Goal: Download file/media

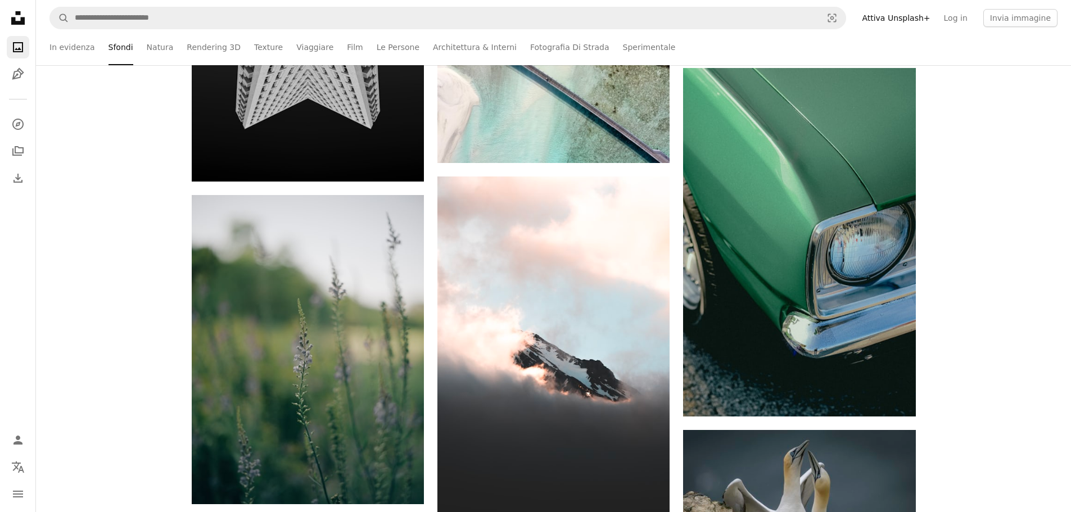
scroll to position [21652, 0]
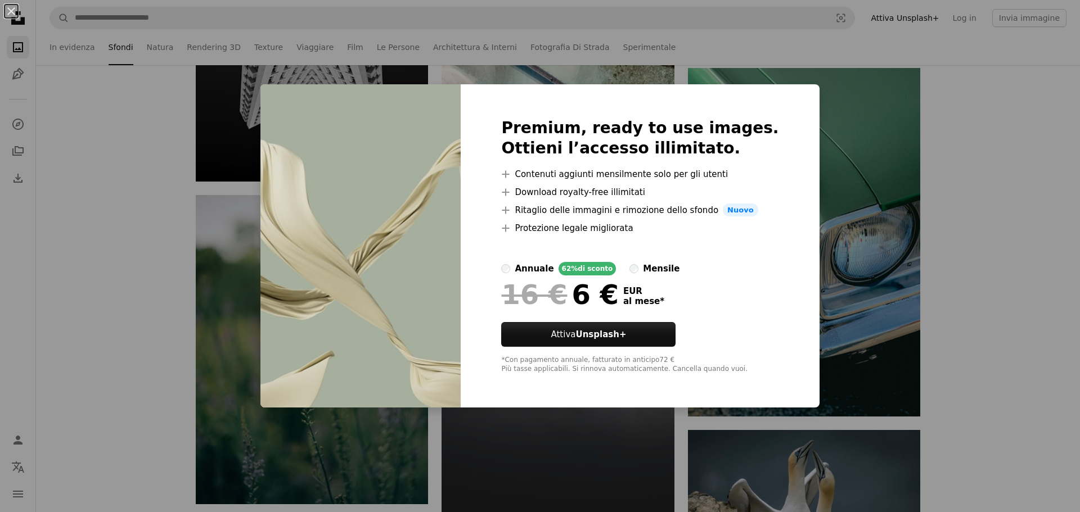
click at [875, 109] on div "An X shape Premium, ready to use images. Ottieni l’accesso illimitato. A plus s…" at bounding box center [540, 256] width 1080 height 512
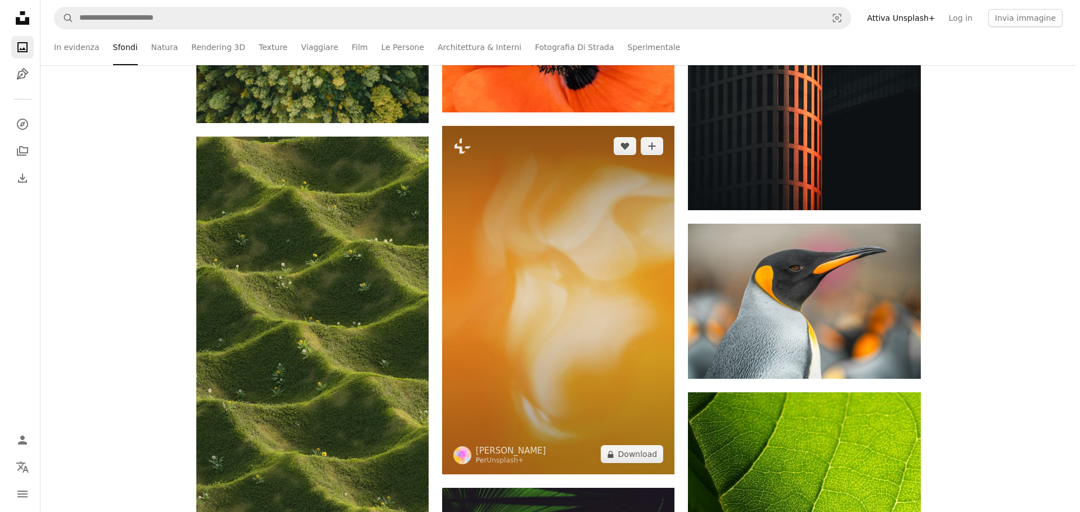
scroll to position [27838, 0]
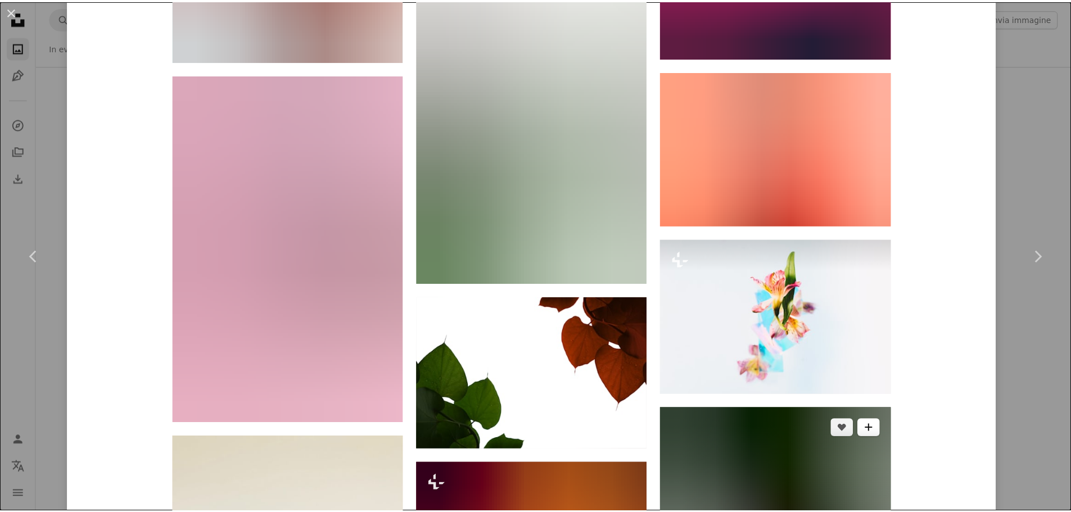
scroll to position [4162, 0]
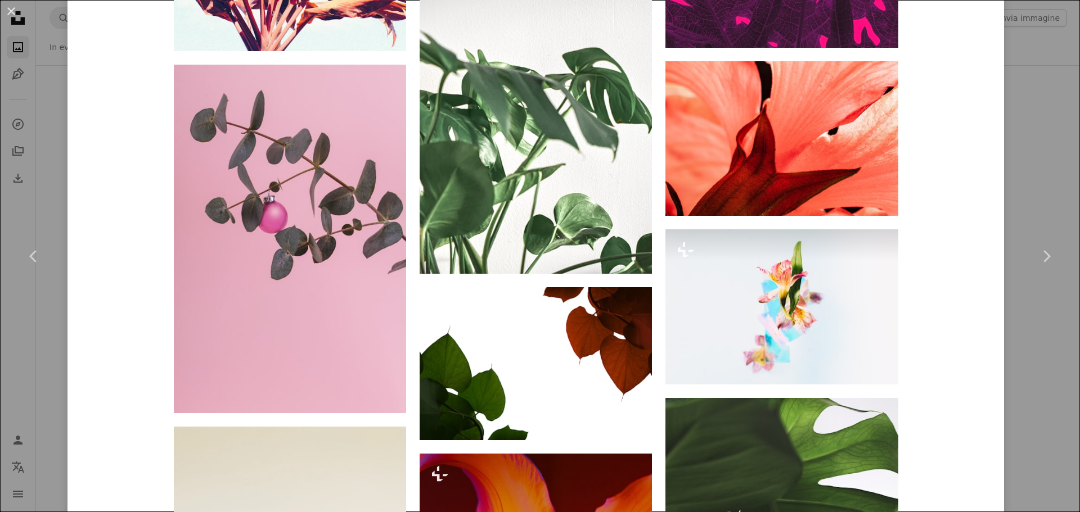
click at [1016, 182] on div "An X shape Chevron left Chevron right Ingmar cinematicbyfuji A heart A plus sig…" at bounding box center [540, 256] width 1080 height 512
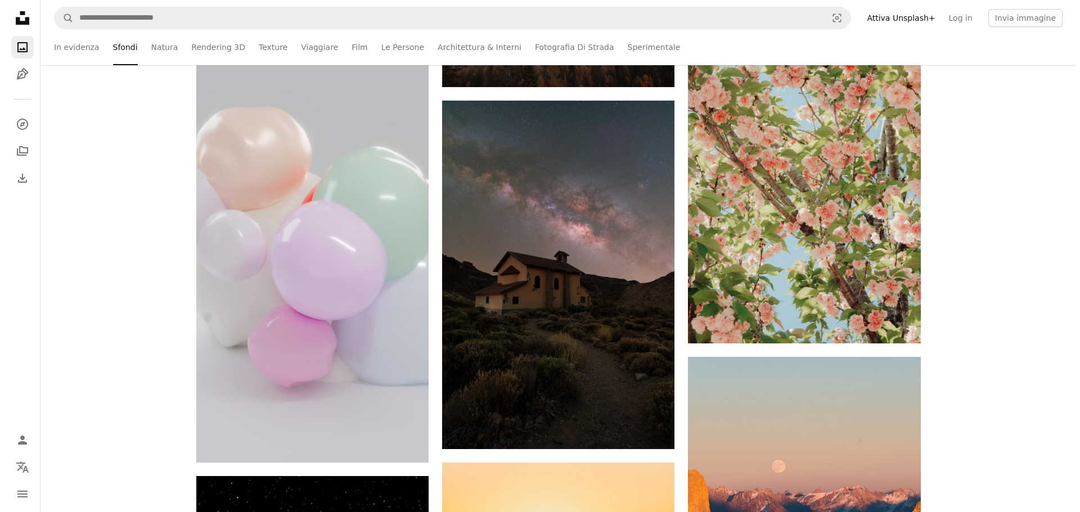
scroll to position [33912, 0]
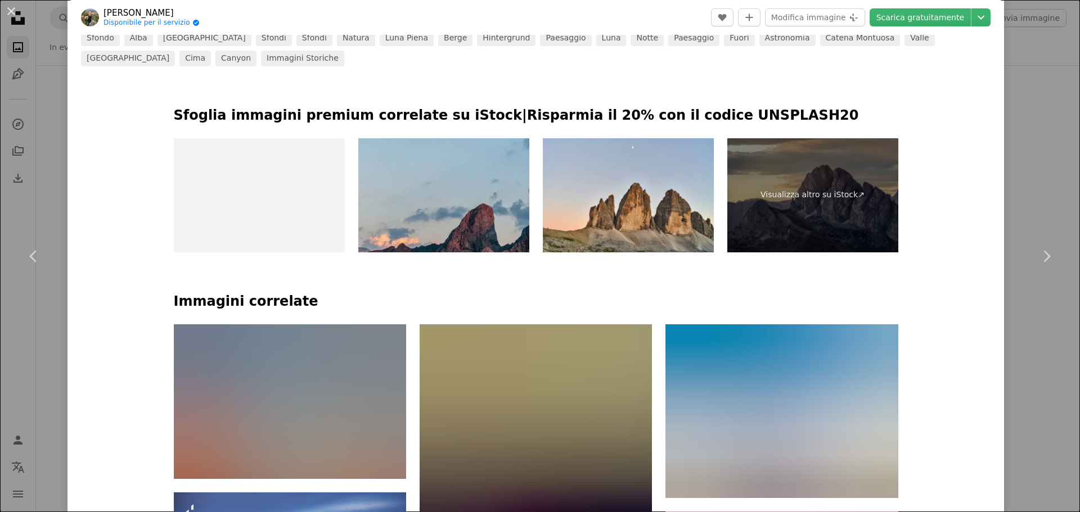
scroll to position [675, 0]
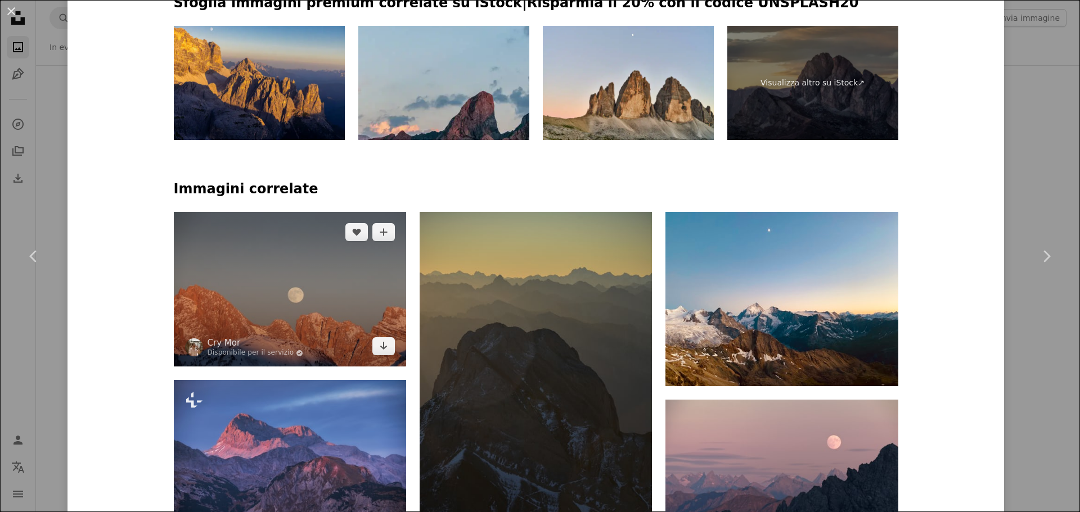
click at [262, 212] on img at bounding box center [290, 289] width 232 height 155
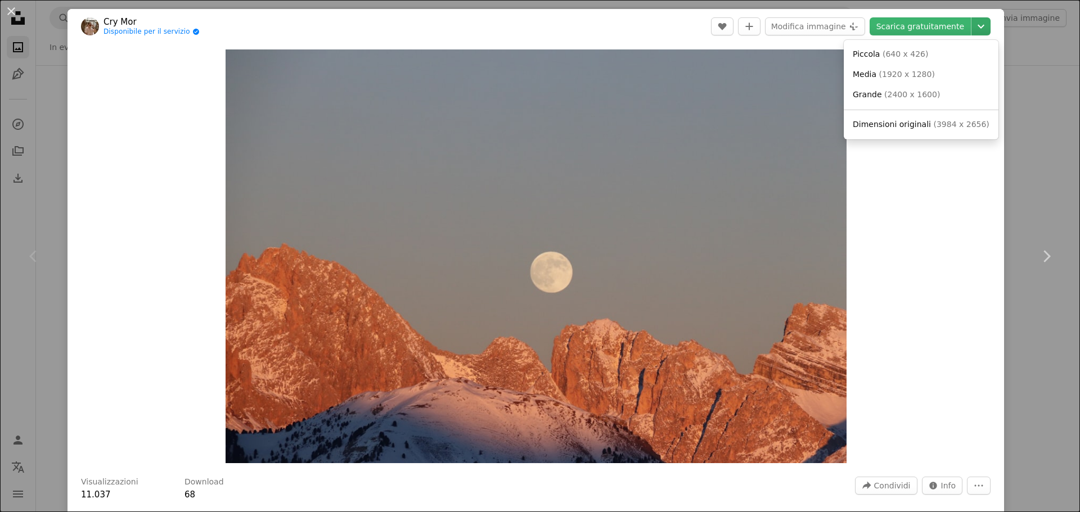
click at [972, 25] on icon "Chevron down" at bounding box center [981, 26] width 18 height 13
click at [909, 116] on link "Dimensioni originali ( 3984 x 2656 )" at bounding box center [921, 125] width 146 height 20
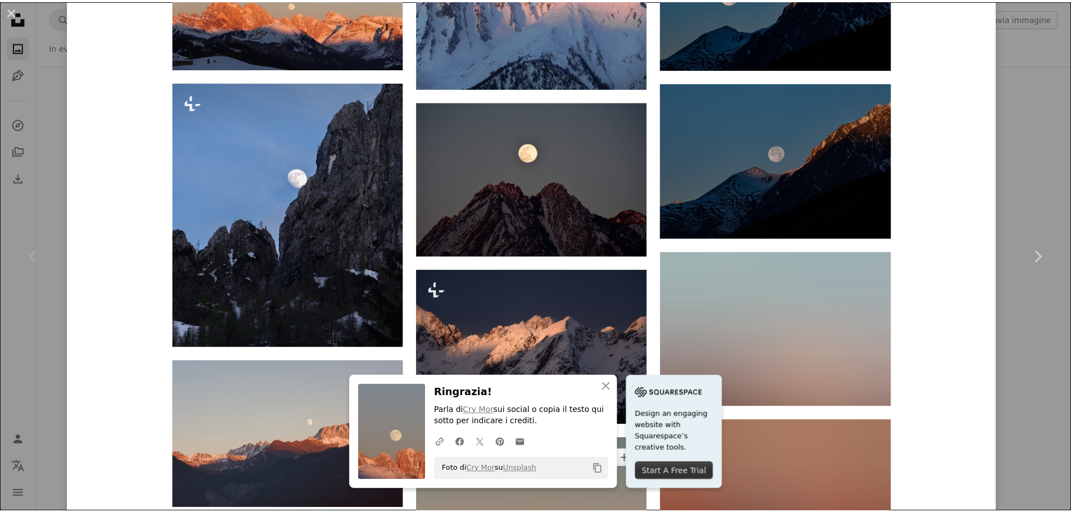
scroll to position [956, 0]
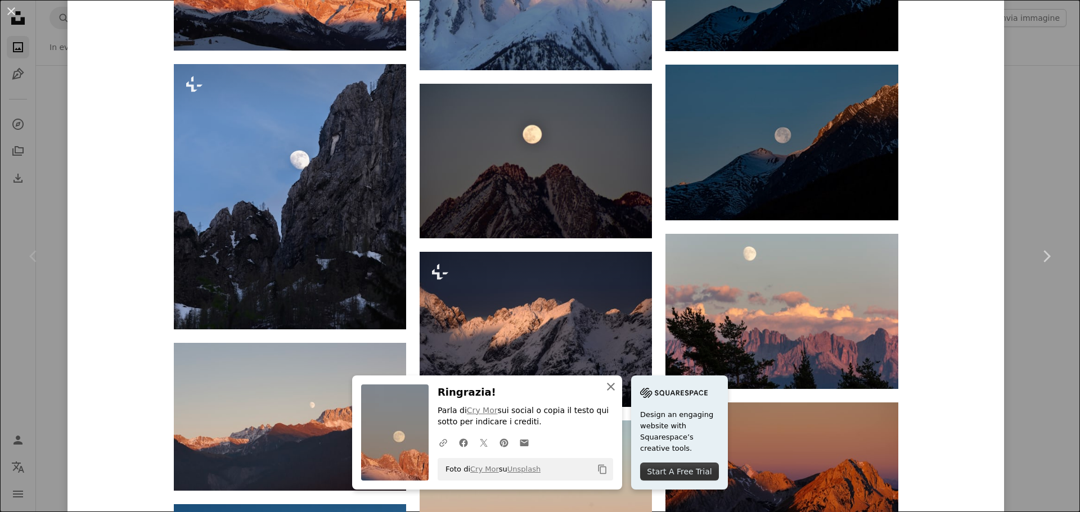
drag, startPoint x: 658, startPoint y: 389, endPoint x: 667, endPoint y: 381, distance: 12.0
click at [618, 389] on icon "An X shape" at bounding box center [610, 386] width 13 height 13
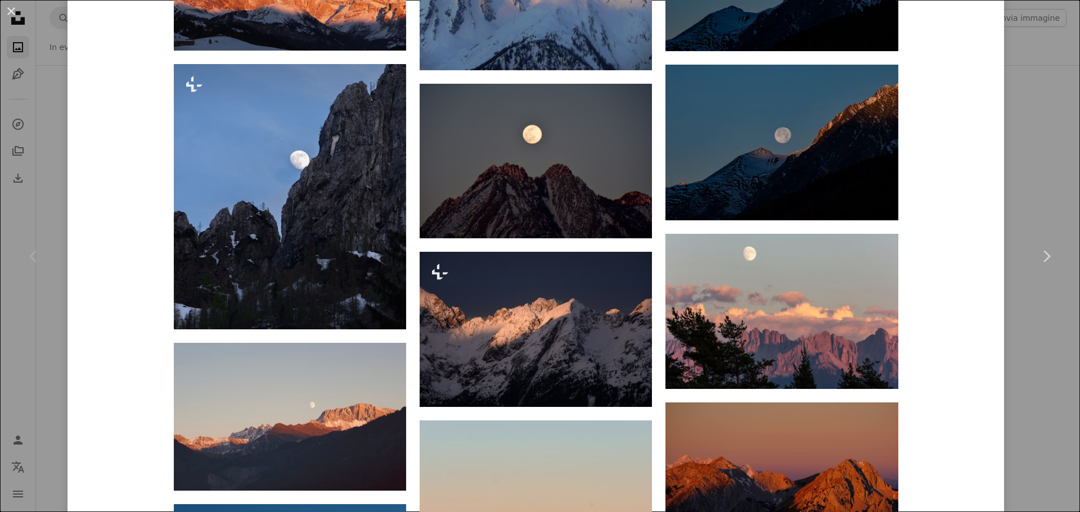
click at [1022, 158] on div "An X shape Chevron left Chevron right Cry Mor Disponibile per il servizio A che…" at bounding box center [540, 256] width 1080 height 512
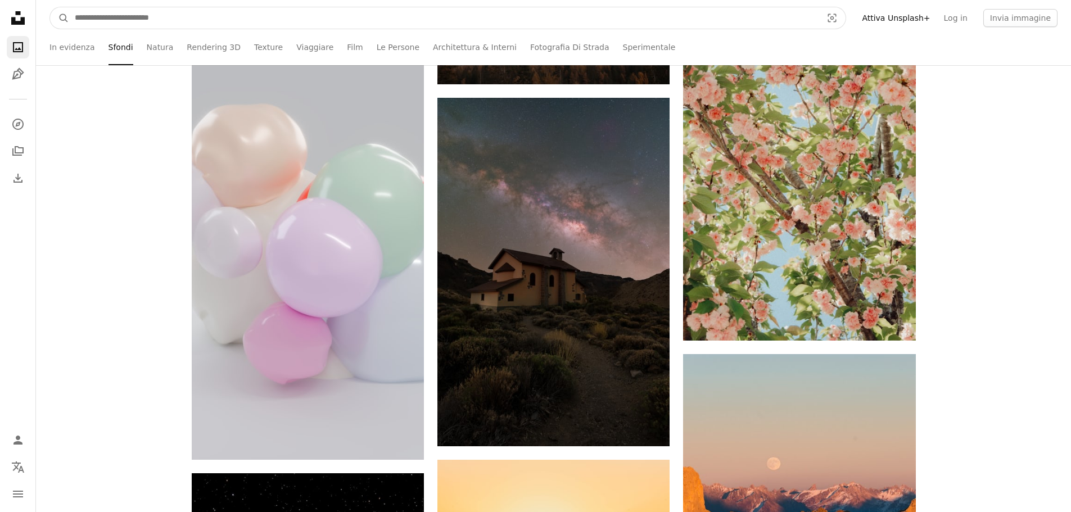
click at [378, 18] on input "Trova visual in tutto il sito" at bounding box center [444, 17] width 750 height 21
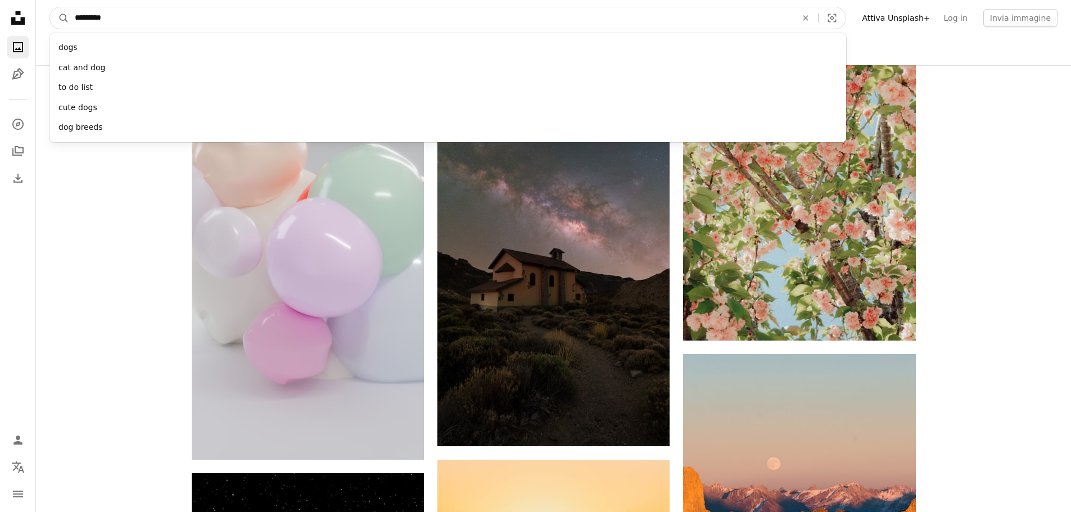
type input "*********"
click at [50, 7] on button "A magnifying glass" at bounding box center [59, 17] width 19 height 21
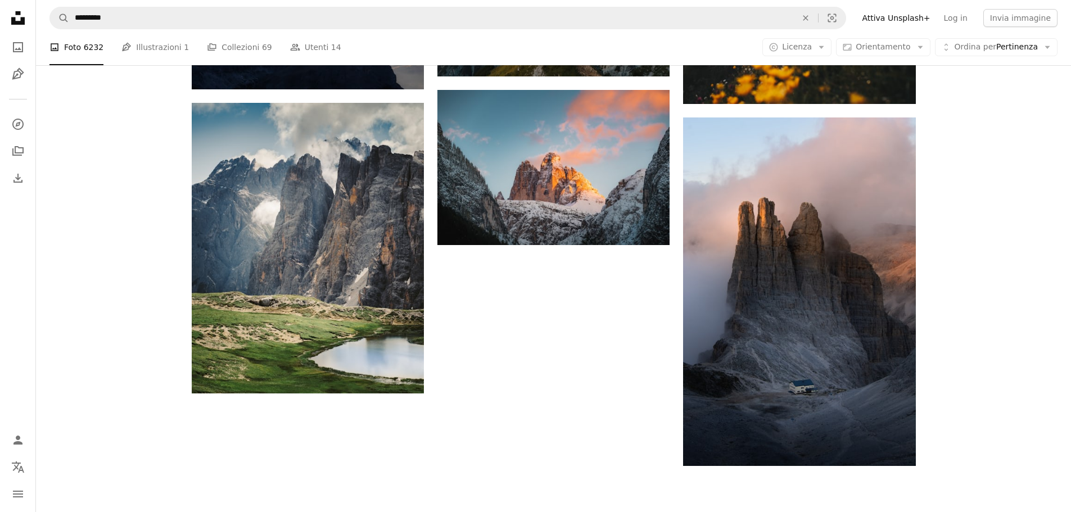
scroll to position [1383, 0]
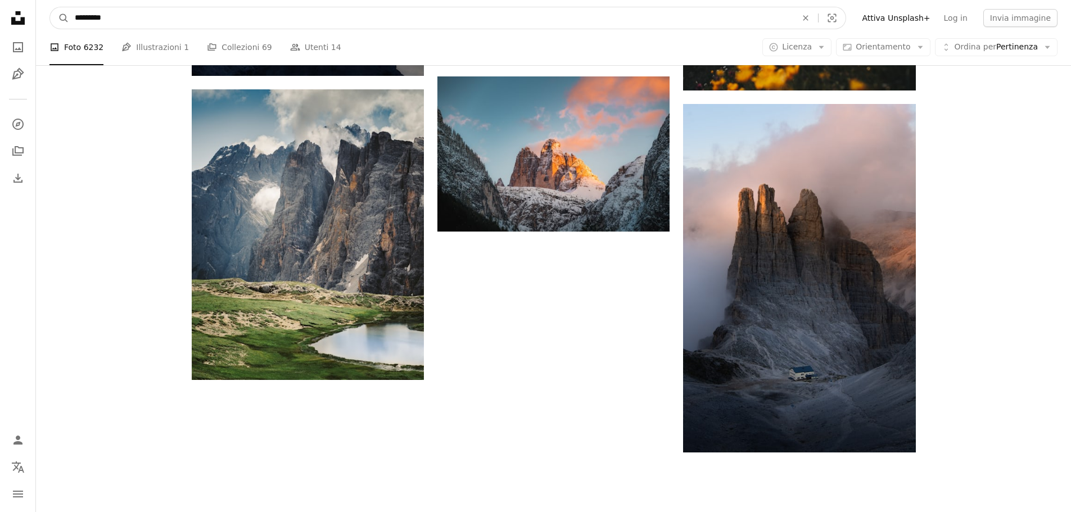
click at [328, 13] on input "*********" at bounding box center [431, 17] width 724 height 21
type input "*"
type input "*****"
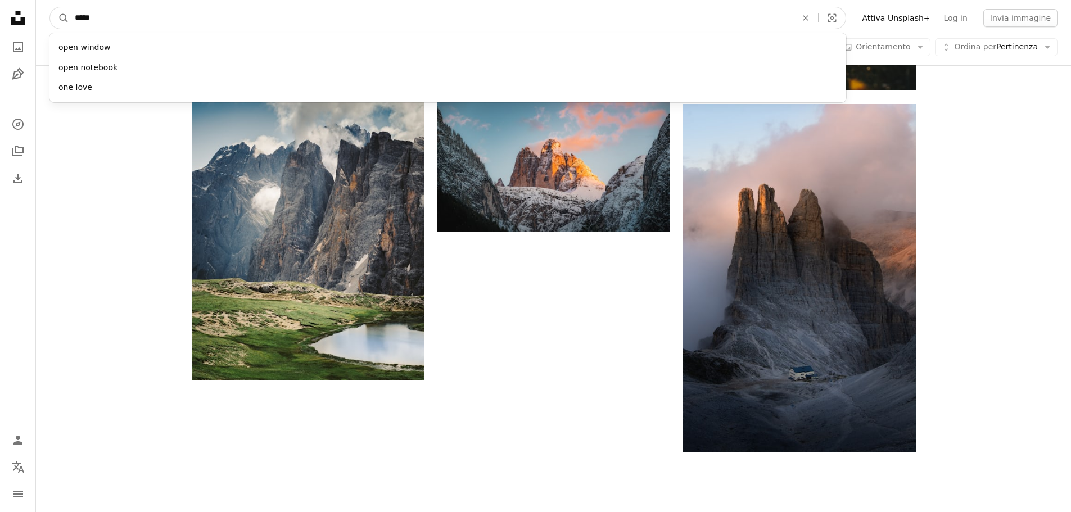
click button "A magnifying glass" at bounding box center [59, 17] width 19 height 21
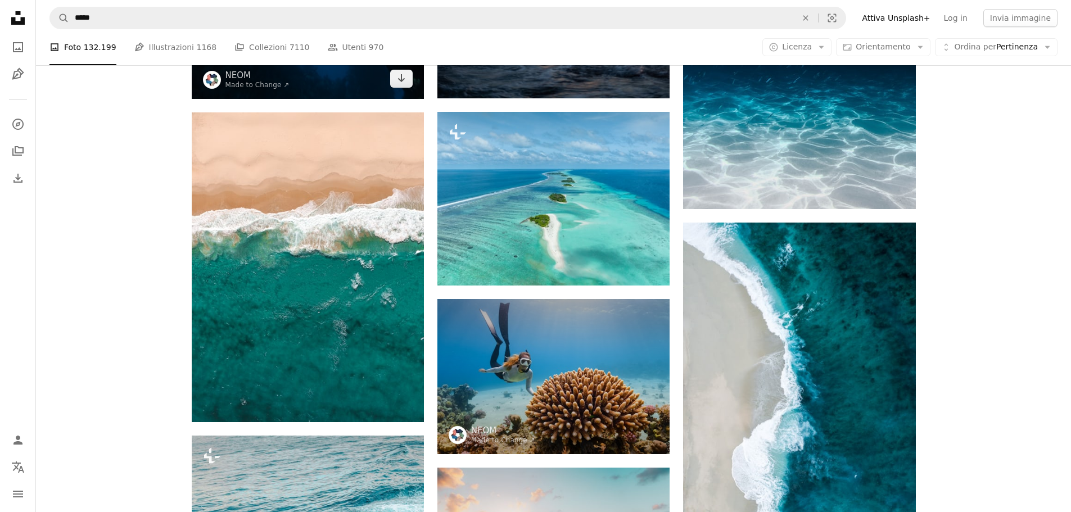
scroll to position [562, 0]
